Goal: Task Accomplishment & Management: Manage account settings

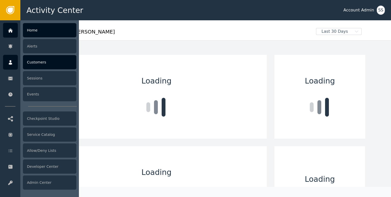
click at [8, 61] on icon at bounding box center [10, 63] width 5 height 6
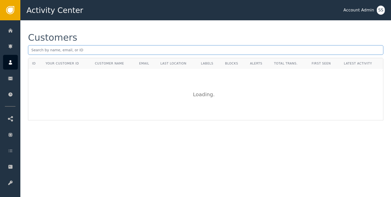
click at [55, 52] on input "text" at bounding box center [205, 50] width 355 height 10
paste input "[EMAIL_ADDRESS][DOMAIN_NAME]"
paste input "5e73df37-b98f-4e2f-8f08-0e53a446f34d"
type input "5e73df37-b98f-4e2f-8f08-0e53a446f34d"
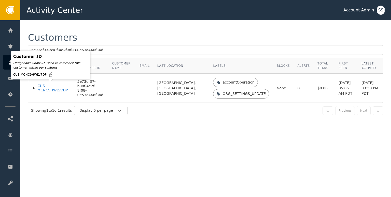
click at [50, 87] on div "CUS-MCNC9HWLV7DP" at bounding box center [53, 88] width 32 height 9
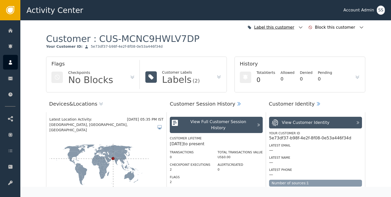
click at [303, 27] on icon "button" at bounding box center [300, 27] width 5 height 5
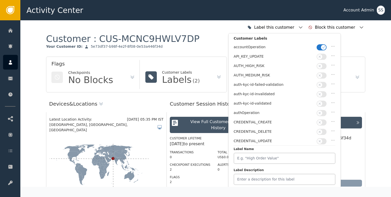
click at [321, 102] on icon "button" at bounding box center [320, 104] width 4 height 4
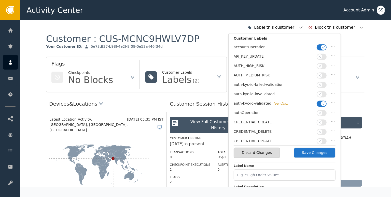
click at [316, 154] on button "Save Changes" at bounding box center [315, 153] width 42 height 10
